Goal: Check status

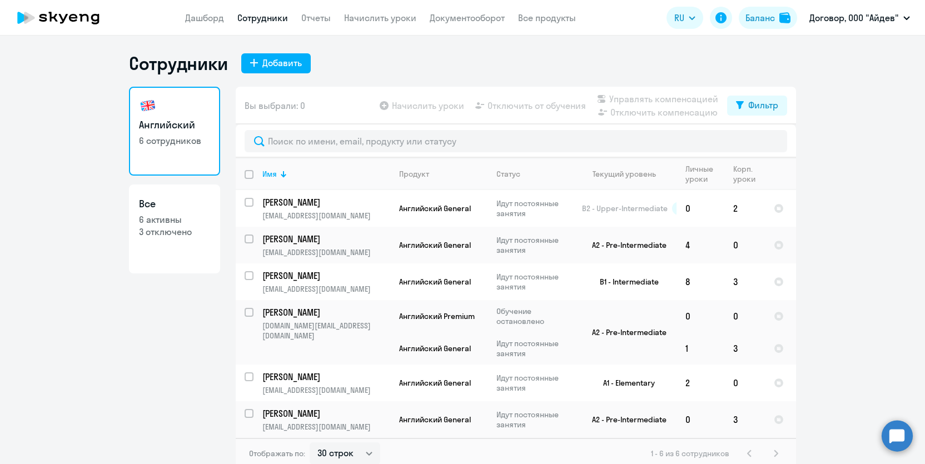
select select "30"
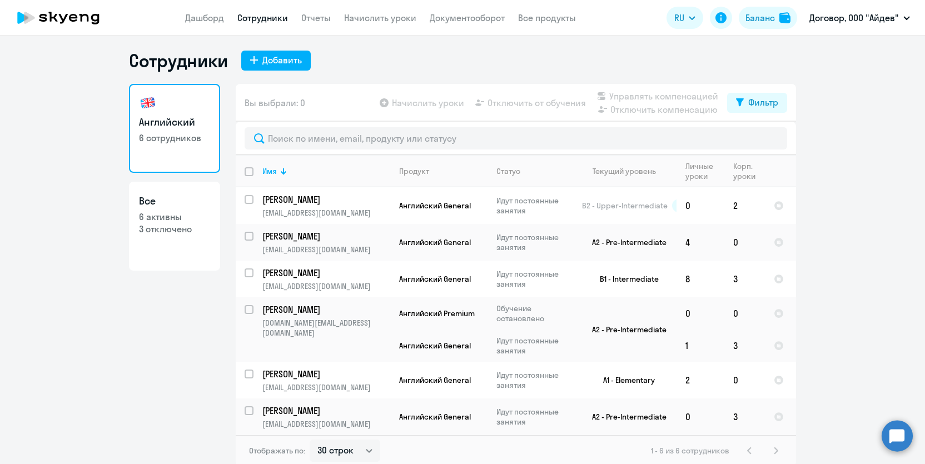
click at [225, 23] on nav "Дашборд Сотрудники Отчеты Начислить уроки Документооборот Все продукты" at bounding box center [380, 18] width 391 height 14
click at [206, 21] on link "Дашборд" at bounding box center [204, 17] width 39 height 11
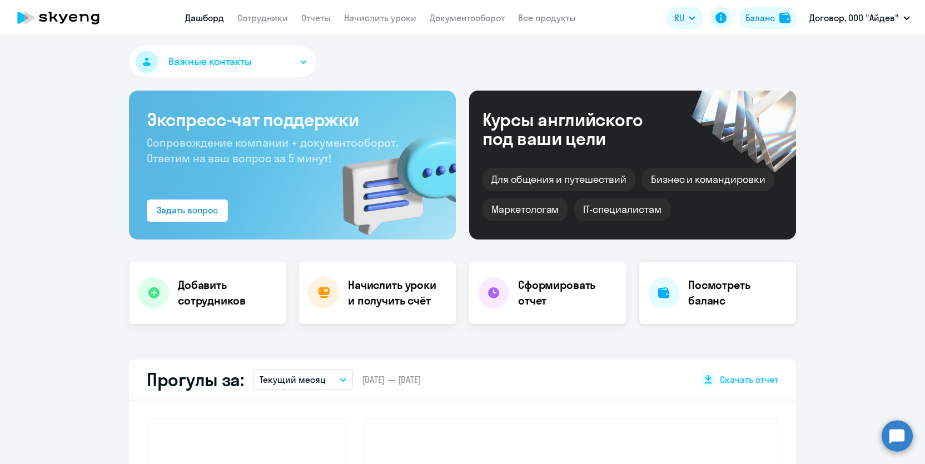
click at [722, 282] on h4 "Посмотреть баланс" at bounding box center [737, 292] width 99 height 31
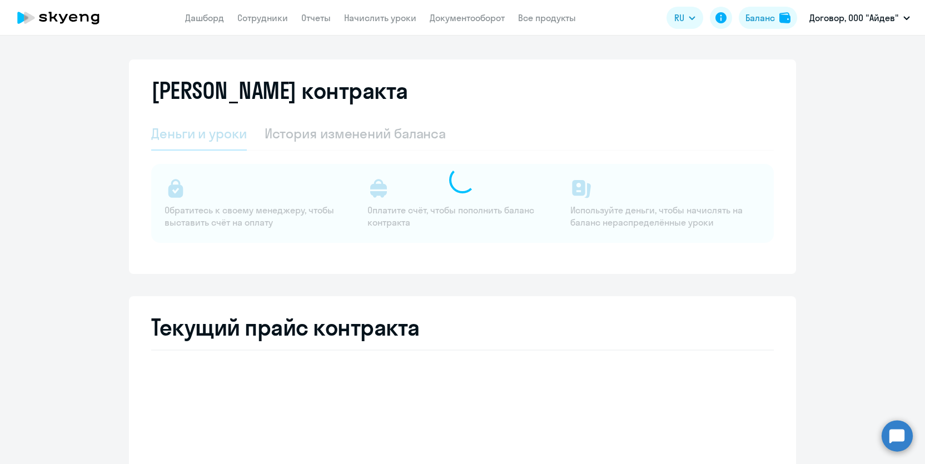
select select "english_adult_not_native_speaker"
